Goal: Task Accomplishment & Management: Complete application form

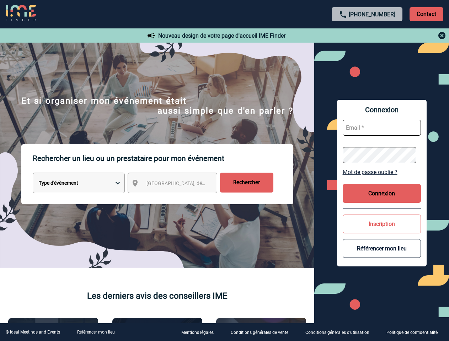
click at [224, 171] on p "Rechercher un lieu ou un prestataire pour mon événement" at bounding box center [163, 158] width 261 height 28
click at [426, 14] on p "Contact" at bounding box center [427, 14] width 34 height 14
click at [367, 36] on div at bounding box center [367, 35] width 158 height 9
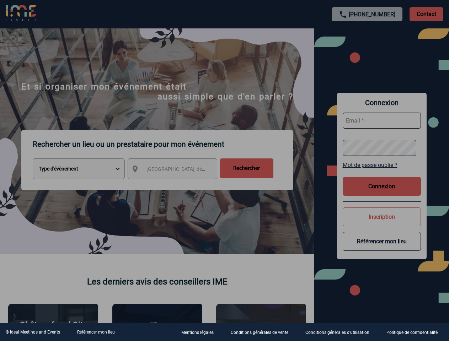
click at [179, 185] on div at bounding box center [224, 170] width 449 height 341
click at [382, 172] on div at bounding box center [224, 170] width 449 height 341
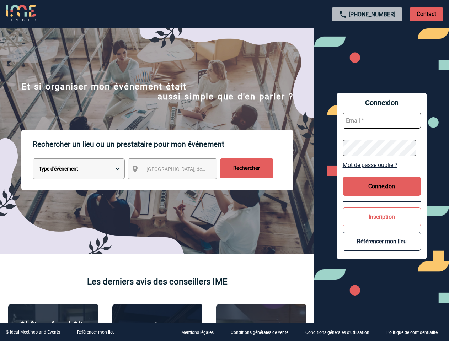
click at [382, 193] on button "Connexion" at bounding box center [382, 186] width 78 height 19
click at [382, 224] on button "Inscription" at bounding box center [382, 217] width 78 height 19
click at [265, 202] on div at bounding box center [132, 101] width 265 height 202
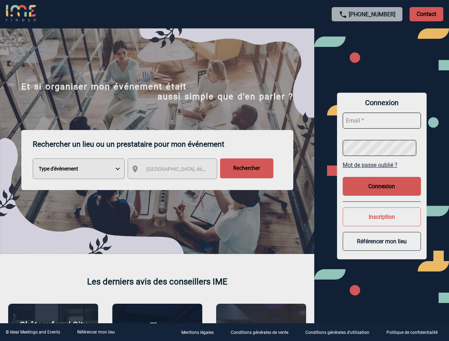
click at [96, 332] on link "Référencer mon lieu" at bounding box center [96, 332] width 38 height 5
